Goal: Communication & Community: Answer question/provide support

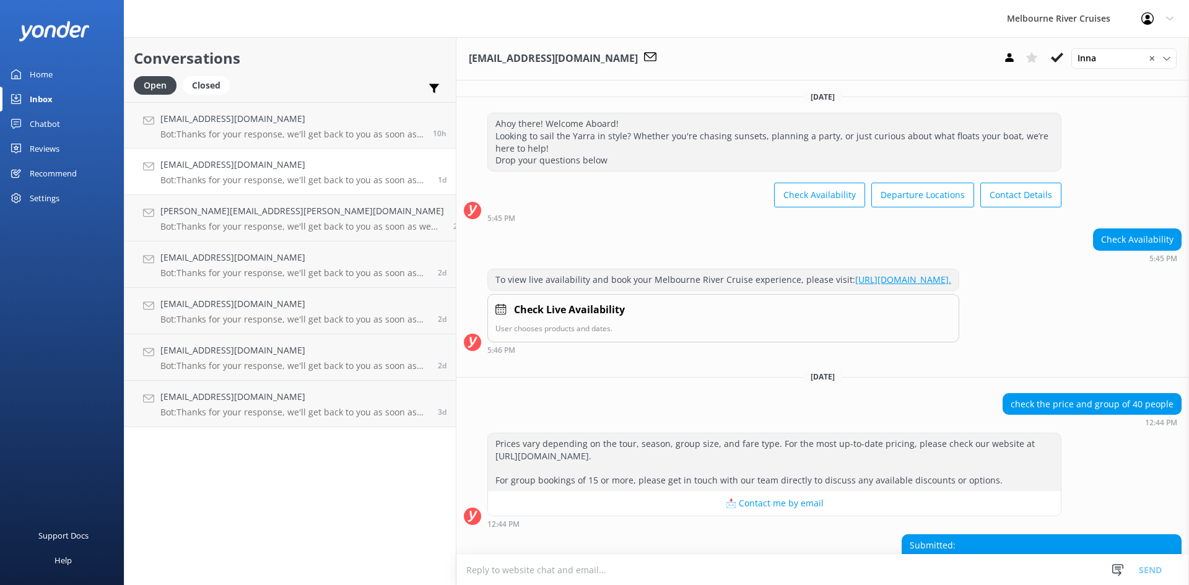
scroll to position [156, 0]
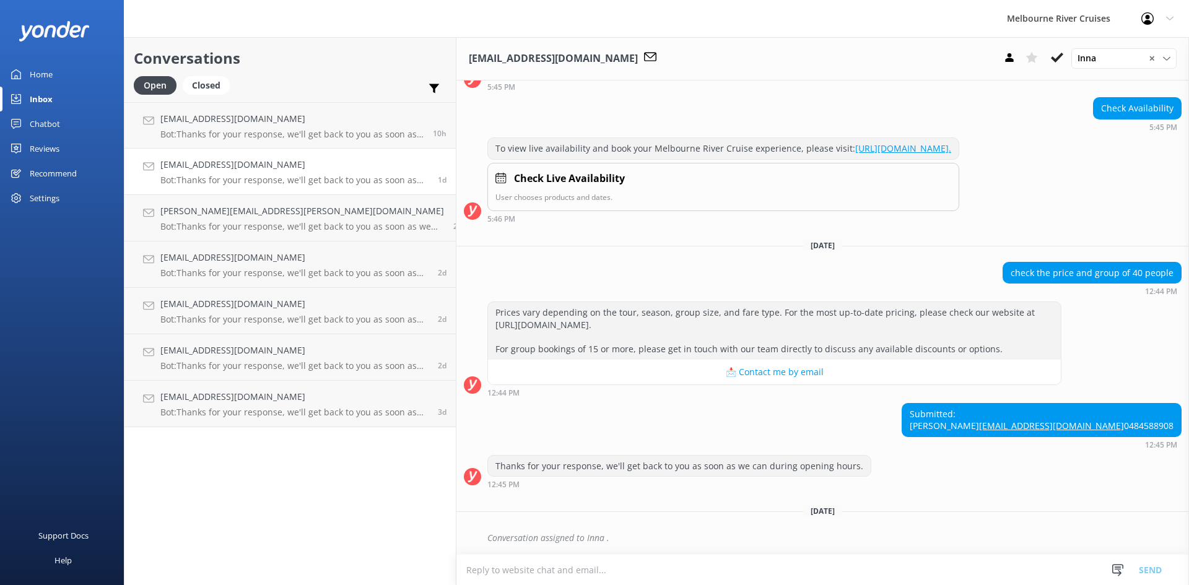
click at [206, 168] on h4 "[EMAIL_ADDRESS][DOMAIN_NAME]" at bounding box center [294, 165] width 268 height 14
click at [226, 207] on h4 "[PERSON_NAME][EMAIL_ADDRESS][PERSON_NAME][DOMAIN_NAME]" at bounding box center [302, 211] width 284 height 14
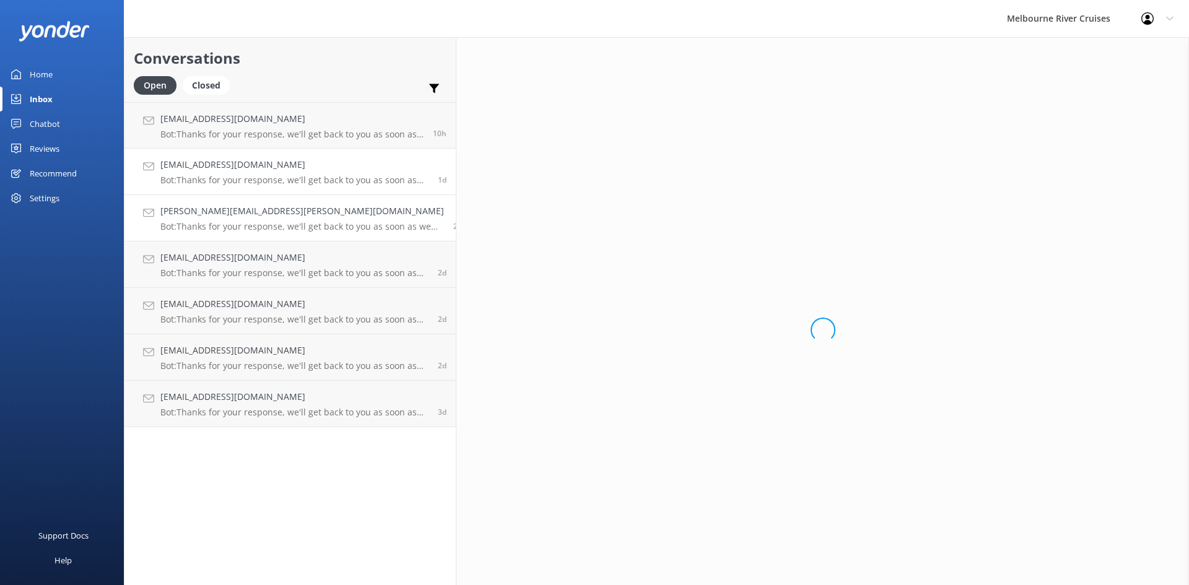
click at [224, 161] on h4 "[EMAIL_ADDRESS][DOMAIN_NAME]" at bounding box center [294, 165] width 268 height 14
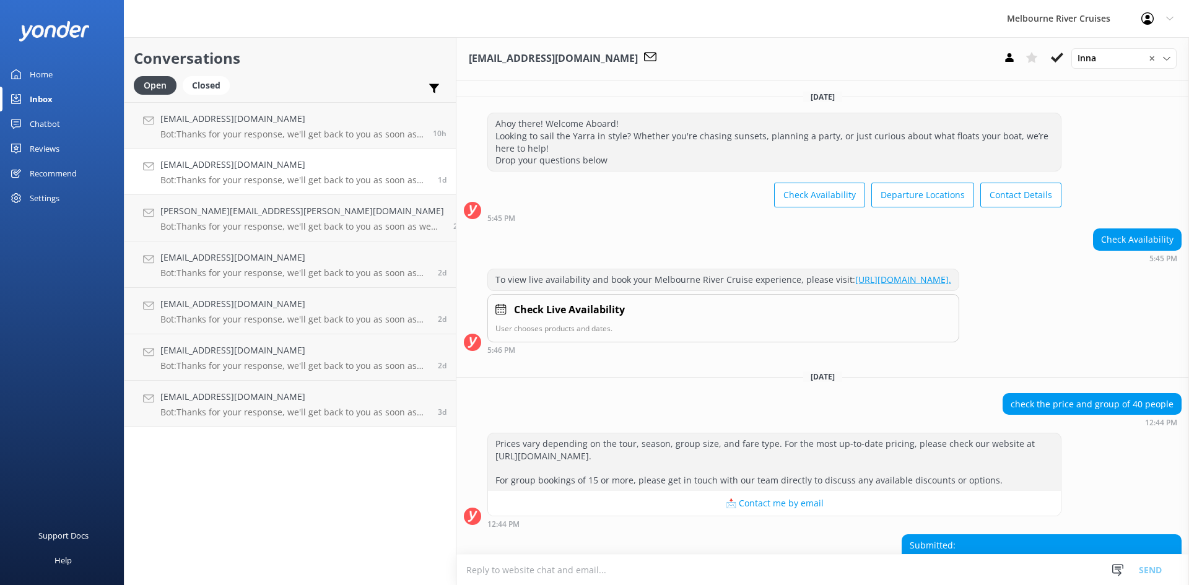
scroll to position [156, 0]
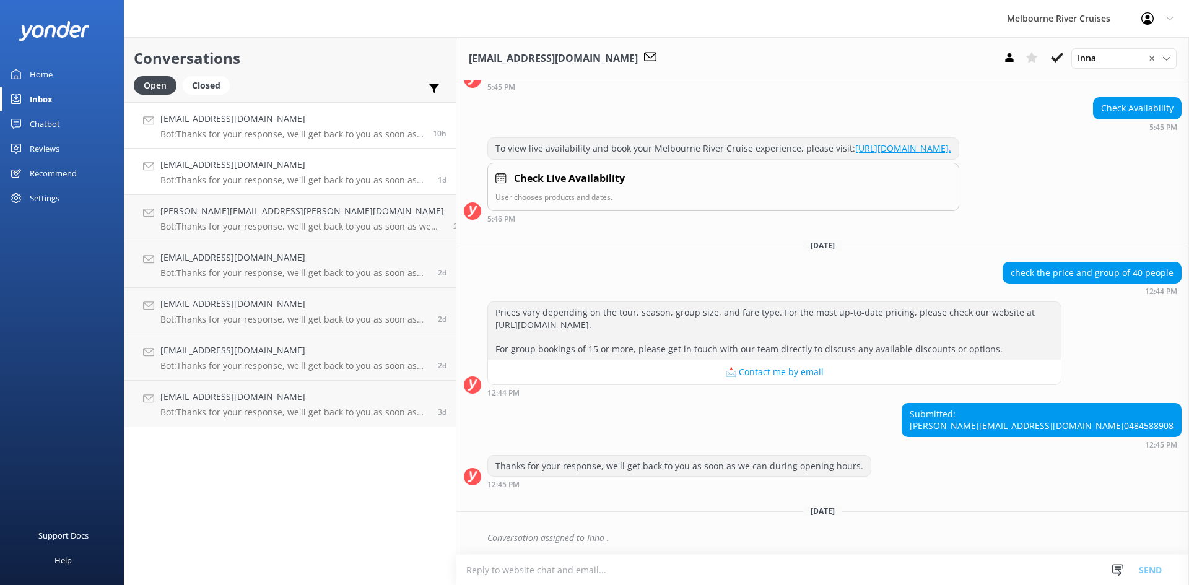
click at [222, 132] on p "Bot: Thanks for your response, we'll get back to you as soon as we can during o…" at bounding box center [291, 134] width 263 height 11
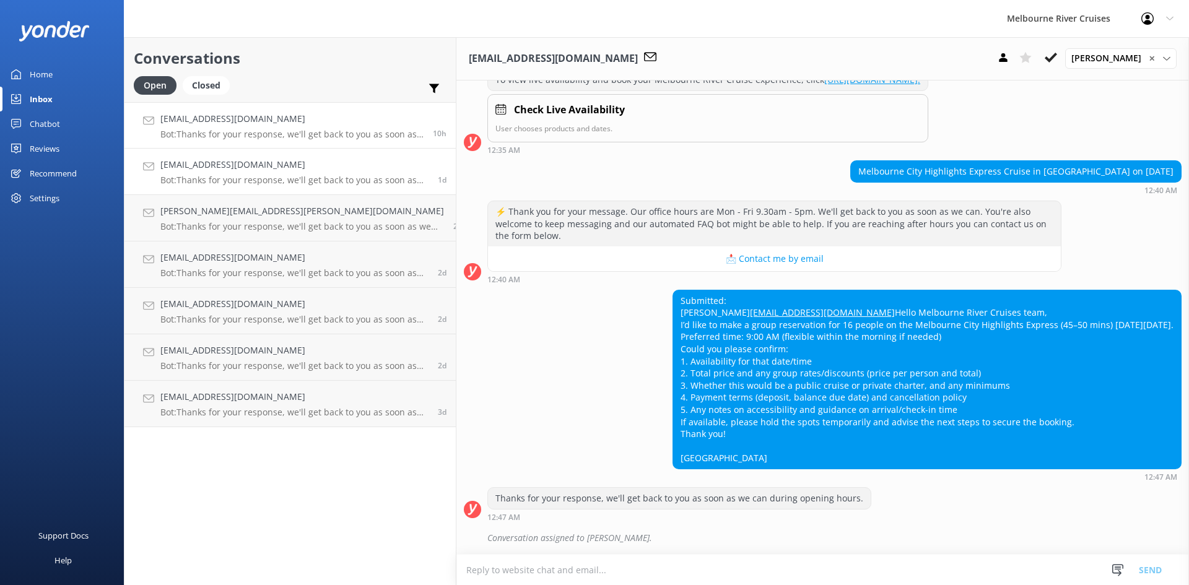
scroll to position [224, 0]
click at [196, 216] on h4 "[PERSON_NAME][EMAIL_ADDRESS][PERSON_NAME][DOMAIN_NAME]" at bounding box center [302, 211] width 284 height 14
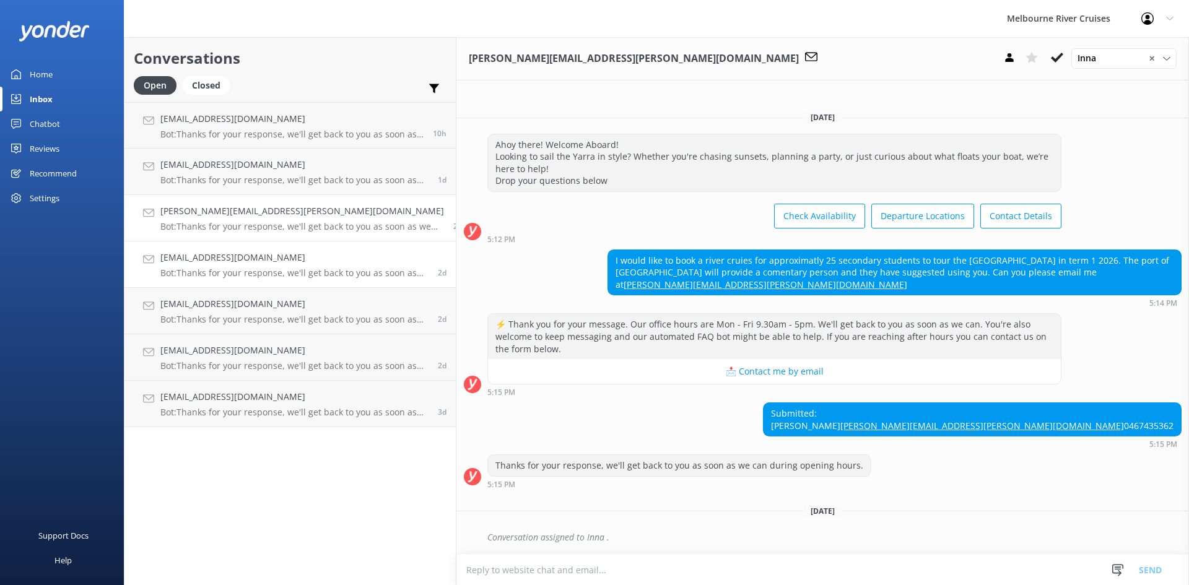
click at [230, 256] on h4 "[EMAIL_ADDRESS][DOMAIN_NAME]" at bounding box center [294, 258] width 268 height 14
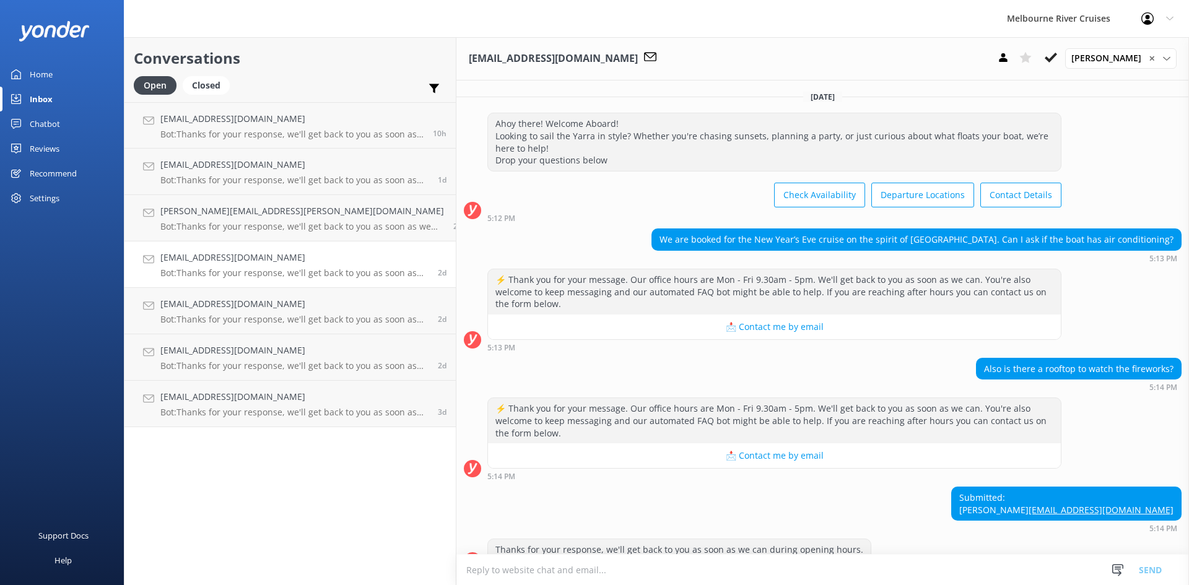
scroll to position [60, 0]
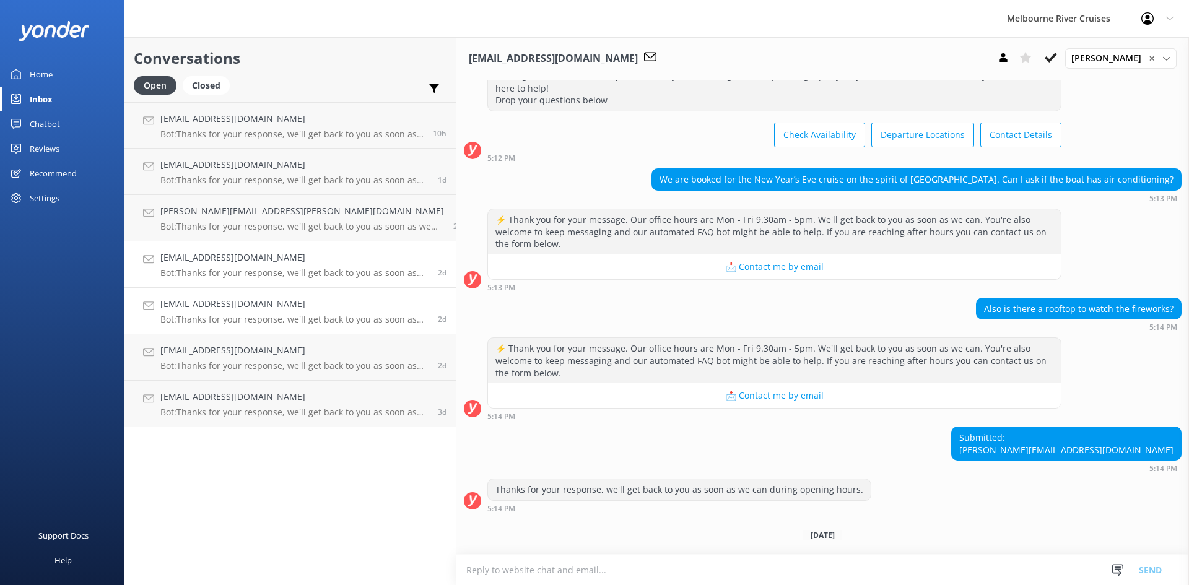
click at [226, 307] on h4 "[EMAIL_ADDRESS][DOMAIN_NAME]" at bounding box center [294, 304] width 268 height 14
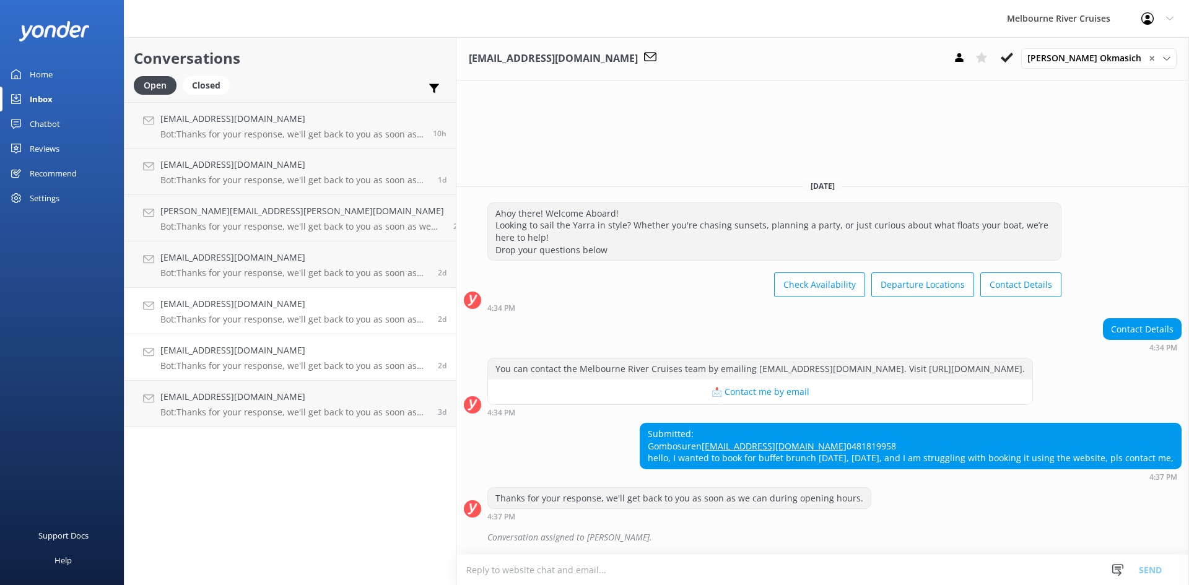
drag, startPoint x: 230, startPoint y: 356, endPoint x: 237, endPoint y: 372, distance: 16.9
click at [230, 357] on h4 "[EMAIL_ADDRESS][DOMAIN_NAME]" at bounding box center [294, 351] width 268 height 14
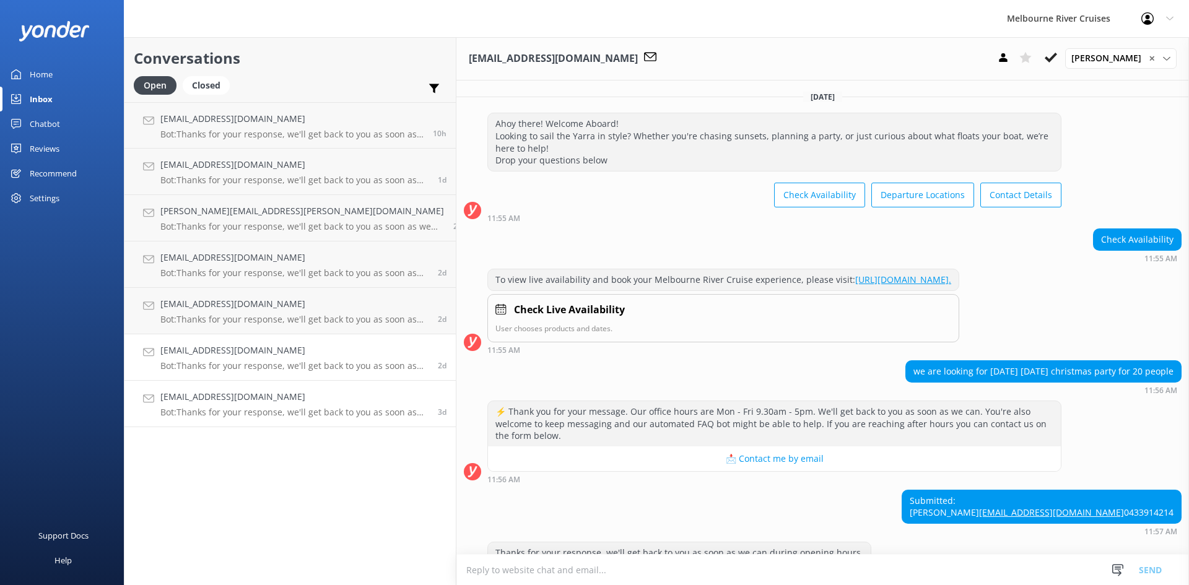
scroll to position [67, 0]
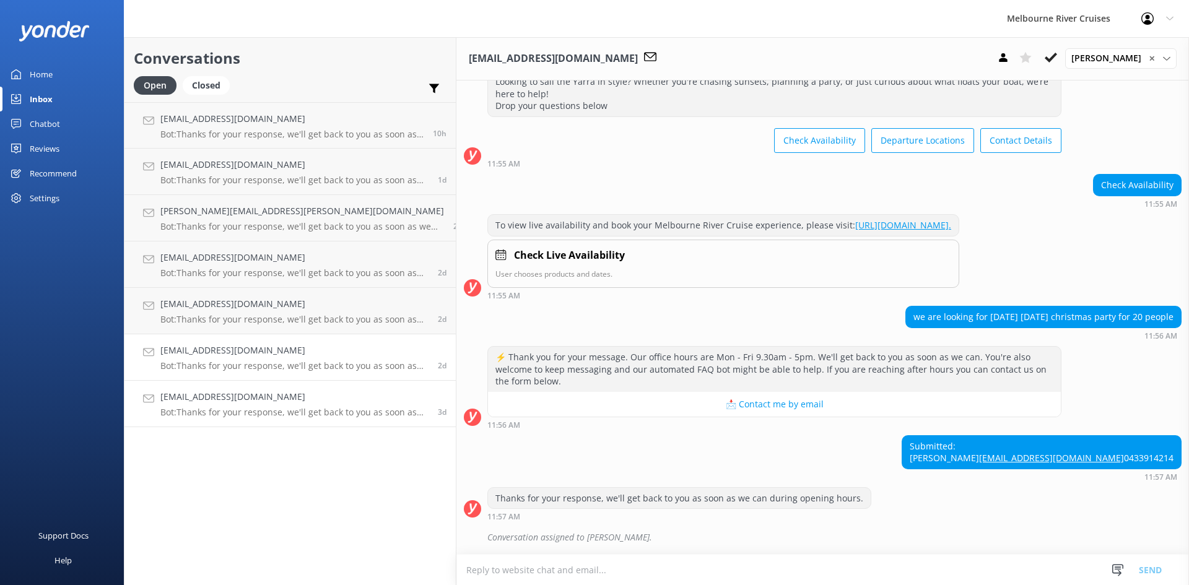
click at [238, 421] on link "[EMAIL_ADDRESS][DOMAIN_NAME] Bot: Thanks for your response, we'll get back to y…" at bounding box center [290, 404] width 331 height 46
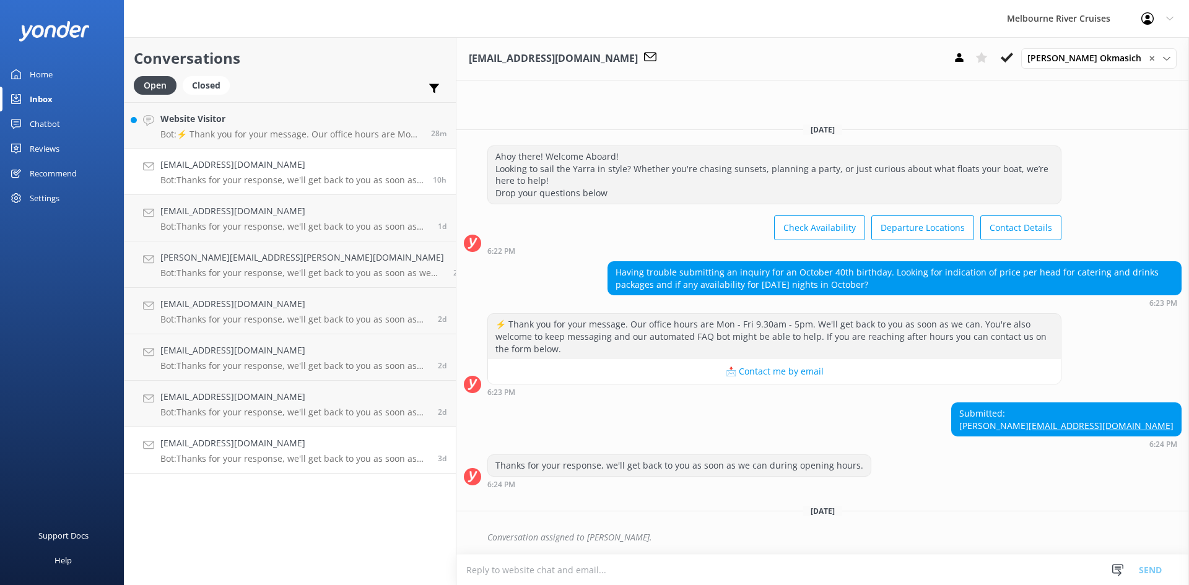
click at [194, 178] on p "Bot: Thanks for your response, we'll get back to you as soon as we can during o…" at bounding box center [291, 180] width 263 height 11
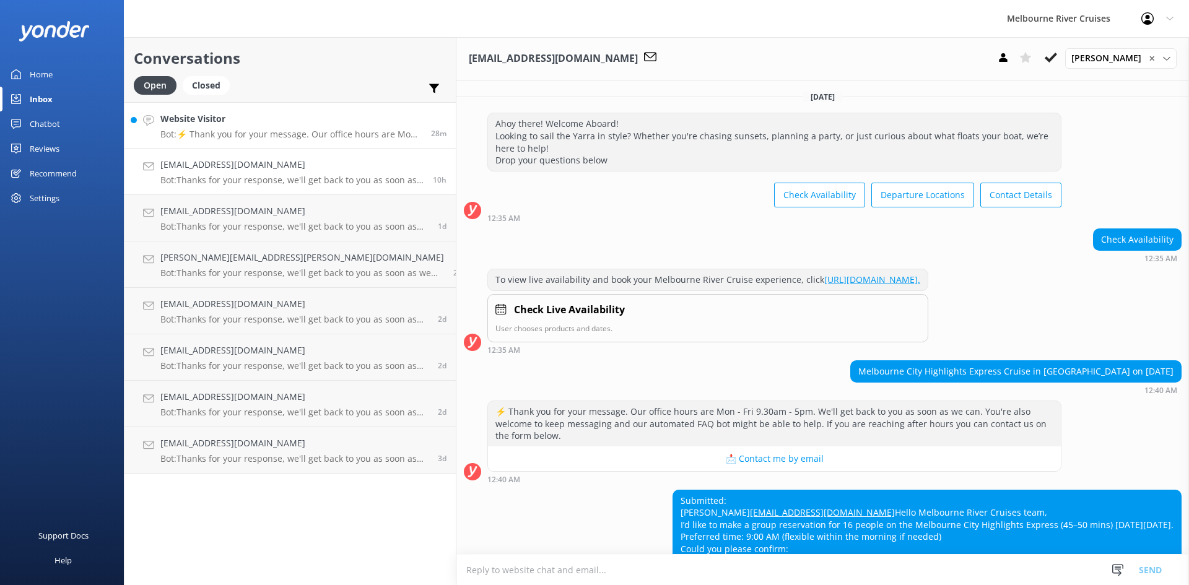
scroll to position [224, 0]
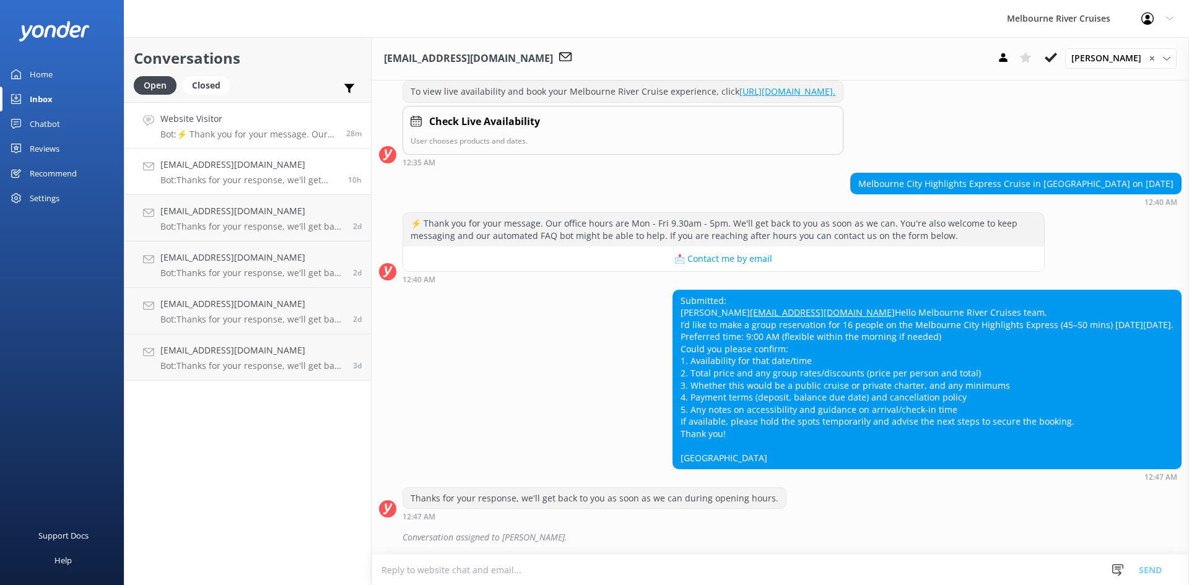
click at [211, 127] on div "Website Visitor Bot: ⚡ Thank you for your message. Our office hours are Mon - F…" at bounding box center [248, 125] width 177 height 27
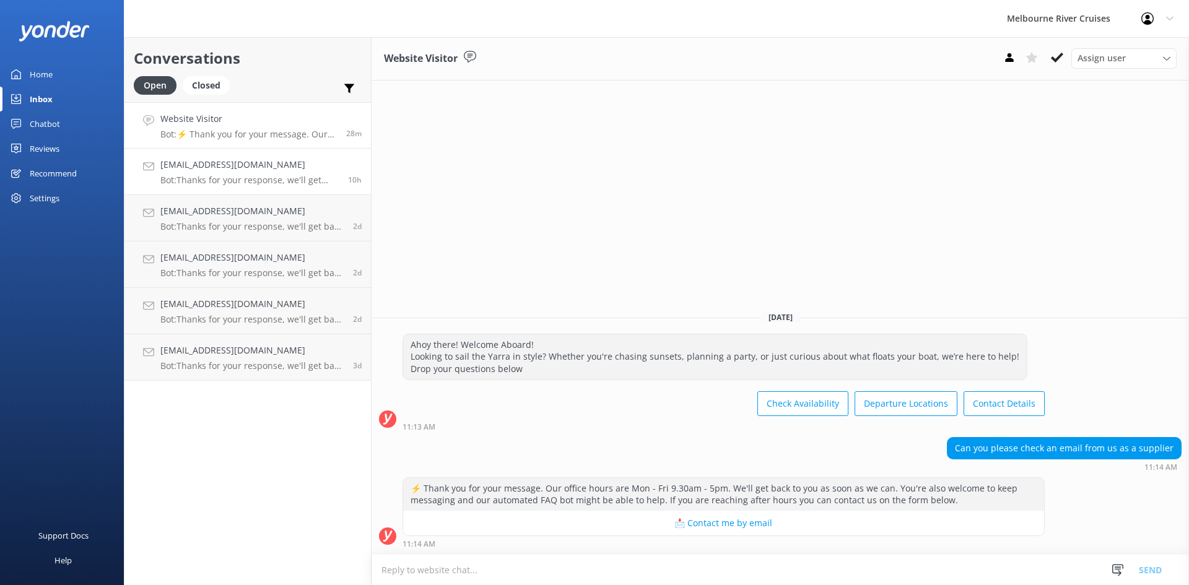
click at [213, 160] on h4 "[EMAIL_ADDRESS][DOMAIN_NAME]" at bounding box center [249, 165] width 178 height 14
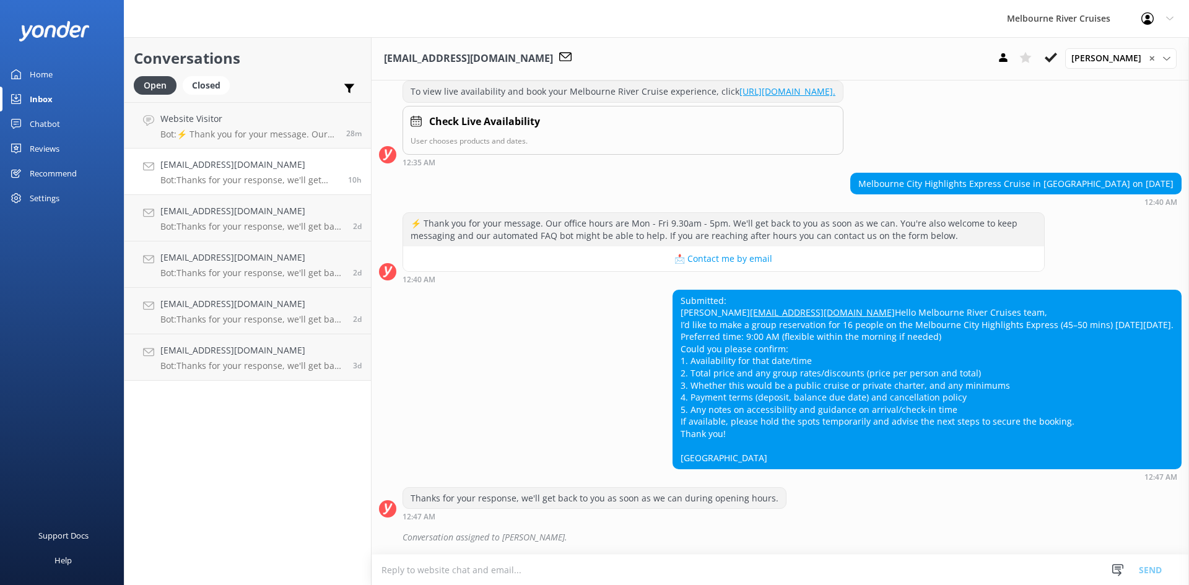
scroll to position [224, 0]
click at [235, 181] on p "Bot: Thanks for your response, we'll get back to you as soon as we can during o…" at bounding box center [249, 180] width 178 height 11
click at [224, 224] on p "Bot: Thanks for your response, we'll get back to you as soon as we can during o…" at bounding box center [251, 226] width 183 height 11
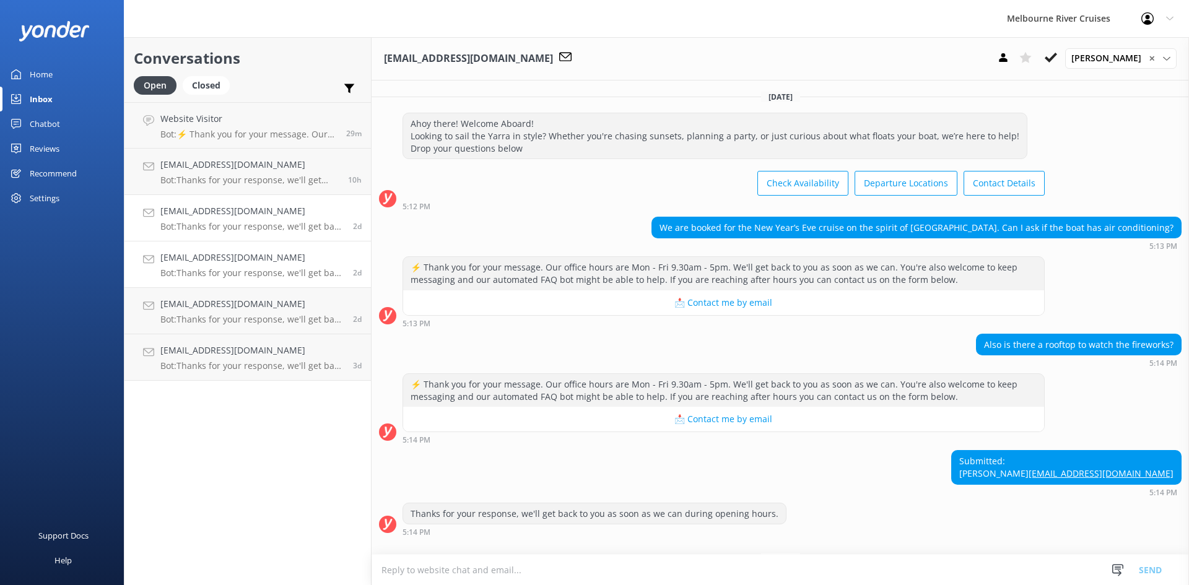
scroll to position [60, 0]
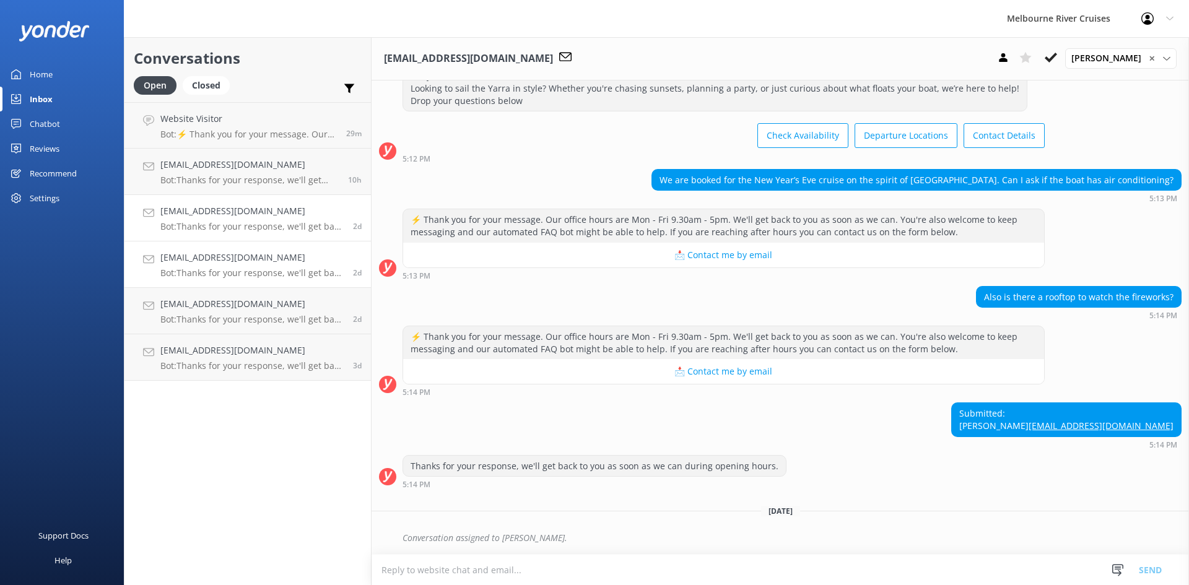
click at [224, 260] on h4 "[EMAIL_ADDRESS][DOMAIN_NAME]" at bounding box center [251, 258] width 183 height 14
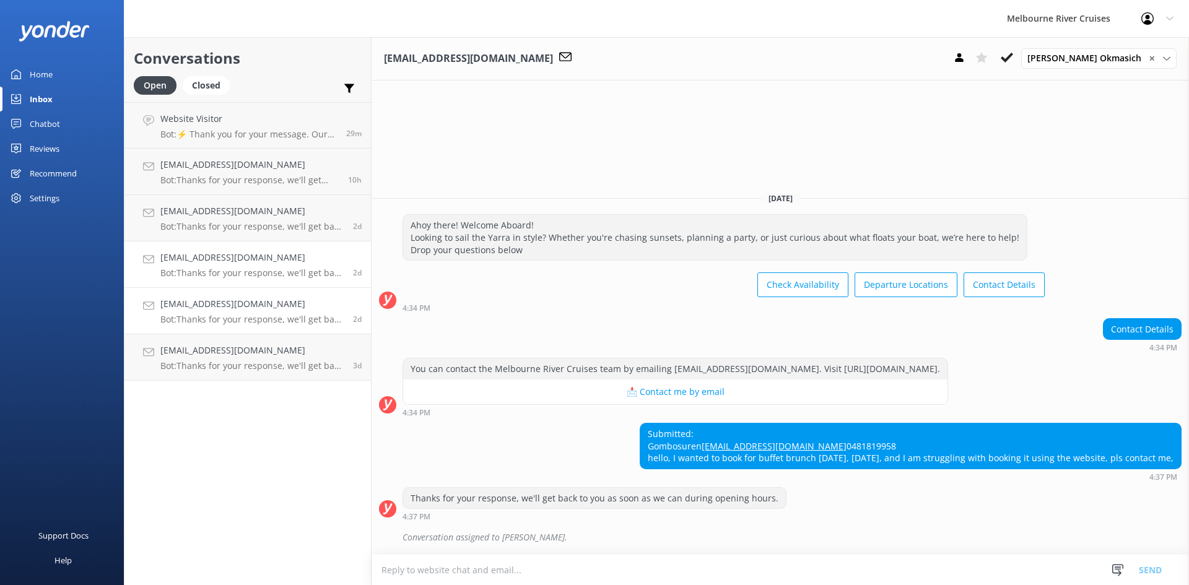
click at [227, 300] on h4 "[EMAIL_ADDRESS][DOMAIN_NAME]" at bounding box center [251, 304] width 183 height 14
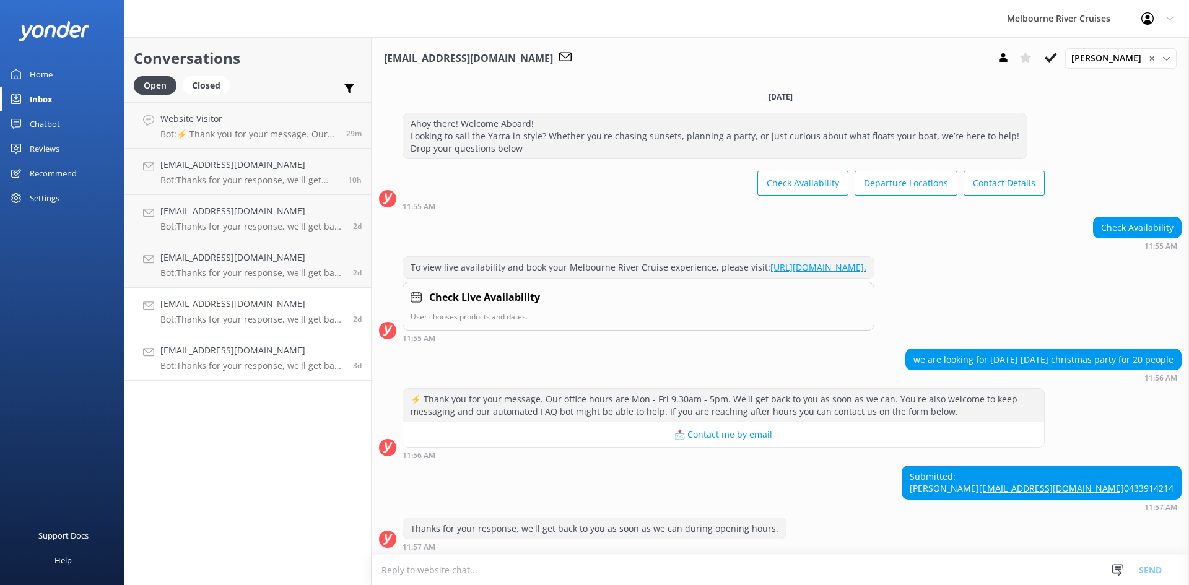
scroll to position [67, 0]
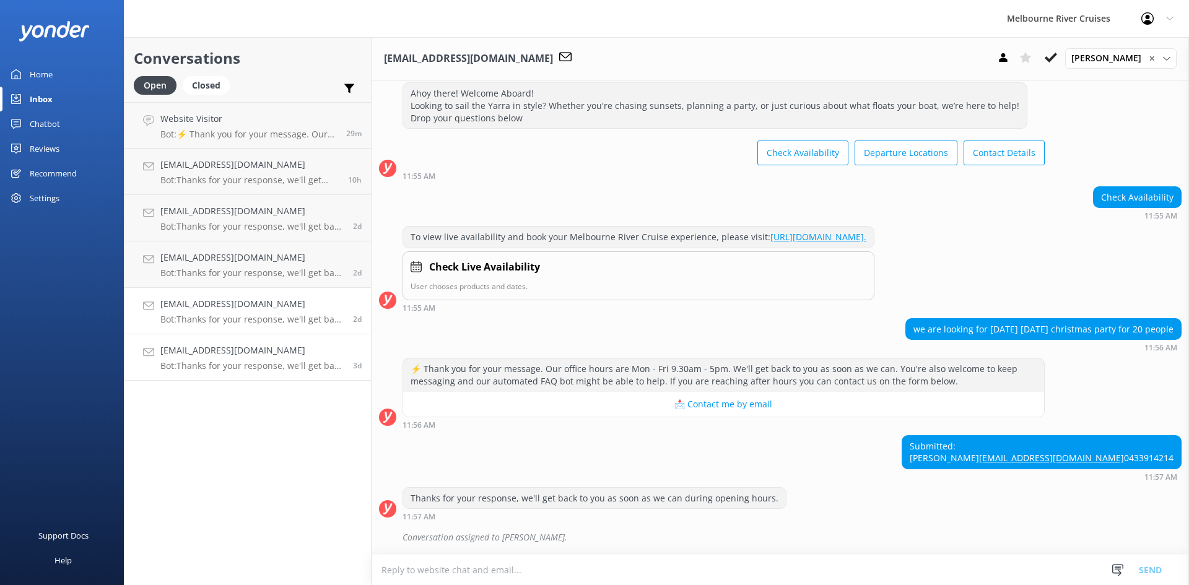
click at [224, 357] on h4 "[EMAIL_ADDRESS][DOMAIN_NAME]" at bounding box center [251, 351] width 183 height 14
